Goal: Task Accomplishment & Management: Manage account settings

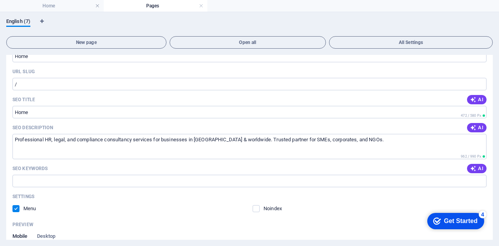
drag, startPoint x: 491, startPoint y: 81, endPoint x: 499, endPoint y: 125, distance: 44.0
click at [499, 125] on div "English (7) New page Open all All Settings Home / Name Home ​ URL SLUG / ​ SEO …" at bounding box center [249, 129] width 499 height 234
click at [433, 125] on div "SEO Description AI" at bounding box center [249, 128] width 474 height 12
click at [490, 103] on div "Name Home ​ URL SLUG / ​ SEO Title AI ​ 472 / 580 Px SEO Description AI Profess…" at bounding box center [249, 205] width 486 height 336
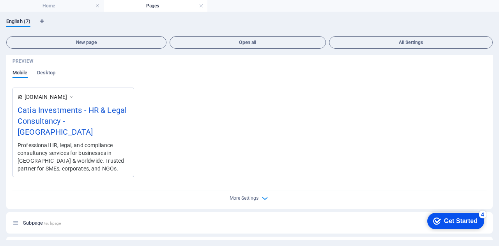
scroll to position [311, 0]
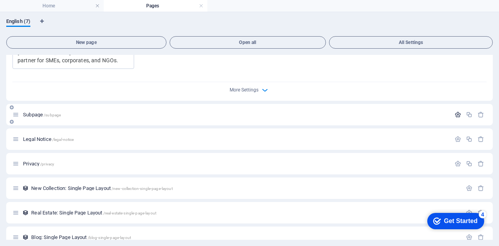
click at [454, 111] on icon "button" at bounding box center [457, 114] width 7 height 7
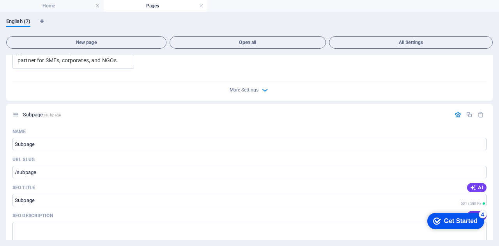
drag, startPoint x: 493, startPoint y: 145, endPoint x: 496, endPoint y: 187, distance: 43.0
click at [496, 187] on div "English (7) New page Open all All Settings Home / Name Home ​ URL SLUG / ​ SEO …" at bounding box center [249, 129] width 499 height 234
click at [214, 210] on div "SEO Description AI" at bounding box center [249, 216] width 474 height 12
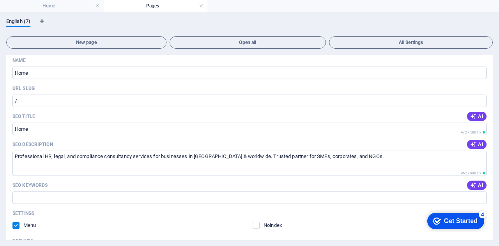
scroll to position [31, 0]
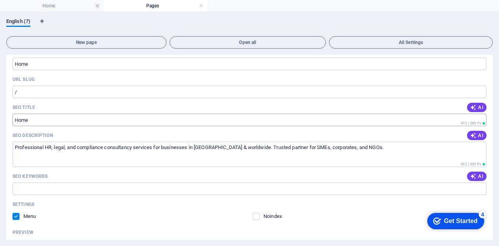
click at [148, 121] on input "SEO Title" at bounding box center [249, 120] width 474 height 12
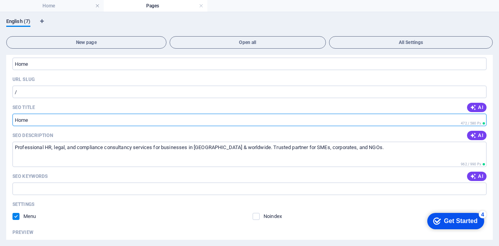
paste input "Catia Investments – HR, Legal & Compliance Solutions for Global Businesses"
click at [175, 118] on input "Catia Investments – HR, Legal & Compliance Solutions for Businesses" at bounding box center [249, 120] width 474 height 12
type input "Catia Investments – HR, Legal & Compliance Solutions for Businesses"
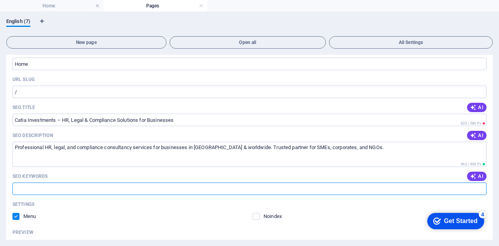
click at [211, 187] on input "SEO Keywords" at bounding box center [249, 189] width 474 height 12
paste input "HR consultancy [GEOGRAPHIC_DATA], legal advisory for businesses, employment law…"
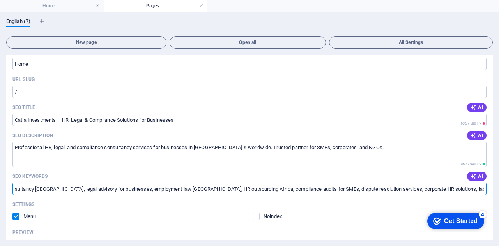
scroll to position [0, 0]
type input "HR consultancy [GEOGRAPHIC_DATA], legal advisory for businesses, employment law…"
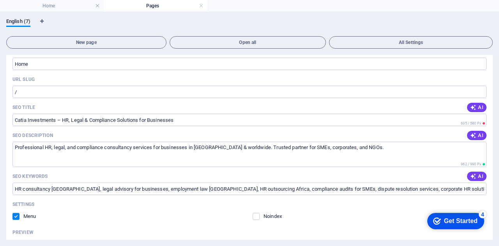
drag, startPoint x: 490, startPoint y: 84, endPoint x: 494, endPoint y: 90, distance: 7.4
click at [494, 90] on div "English (7) New page Open all All Settings Home / Name Home ​ URL SLUG / ​ SEO …" at bounding box center [249, 129] width 499 height 234
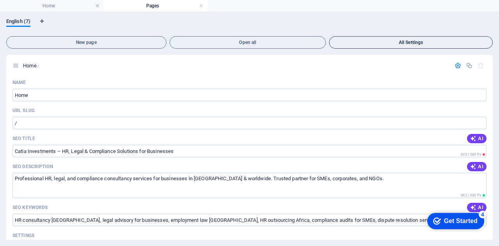
click at [409, 40] on span "All Settings" at bounding box center [410, 42] width 157 height 5
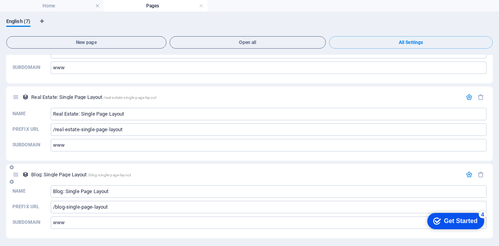
drag, startPoint x: 493, startPoint y: 226, endPoint x: 490, endPoint y: 213, distance: 13.5
click at [490, 213] on div "English (7) New page Open all All Settings Home / Name Home ​ URL SLUG / ​ SEO …" at bounding box center [249, 129] width 499 height 234
click at [139, 98] on span "/real-estate-single-page-layout" at bounding box center [129, 97] width 53 height 4
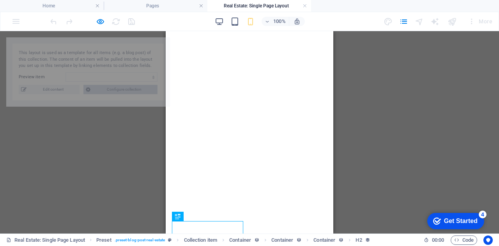
select select "68b7148beab6fe9d3e0b4cda"
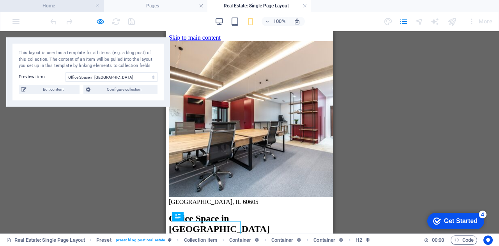
scroll to position [0, 0]
